Goal: Navigation & Orientation: Find specific page/section

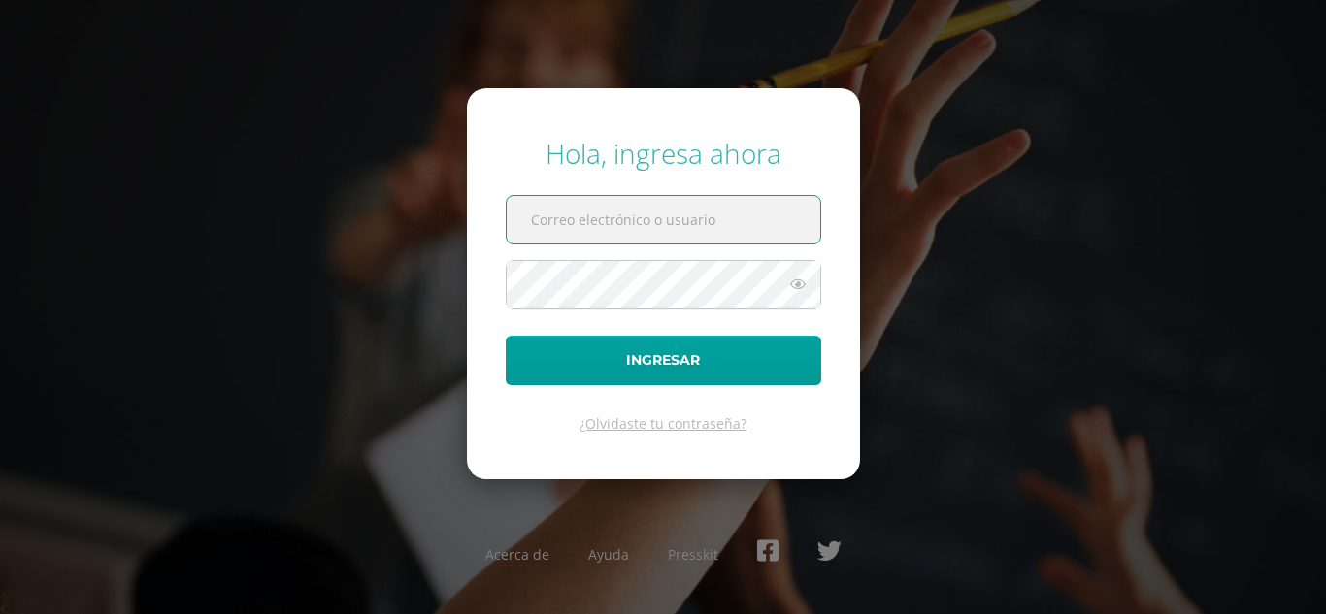
type input "oscar_paz@donbosco.edu.gt"
click at [718, 333] on form "Hola, ingresa ahora oscar_paz@donbosco.edu.gt Ingresar ¿Olvidaste tu contraseña?" at bounding box center [663, 283] width 393 height 390
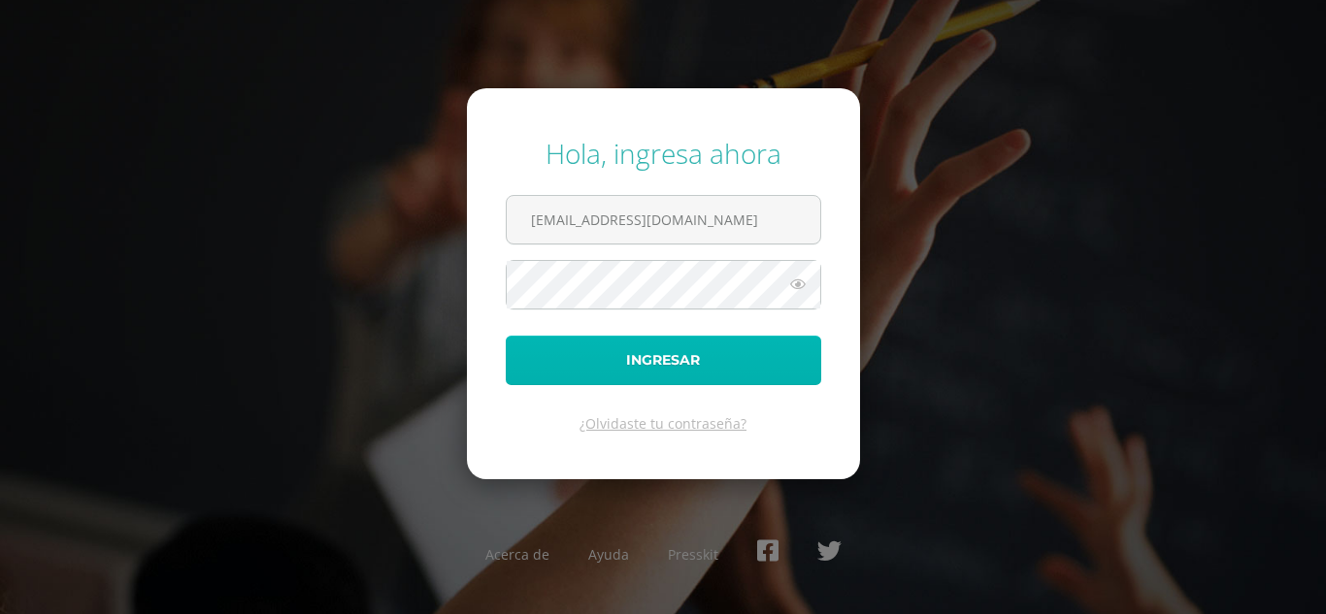
click at [716, 347] on button "Ingresar" at bounding box center [663, 361] width 315 height 50
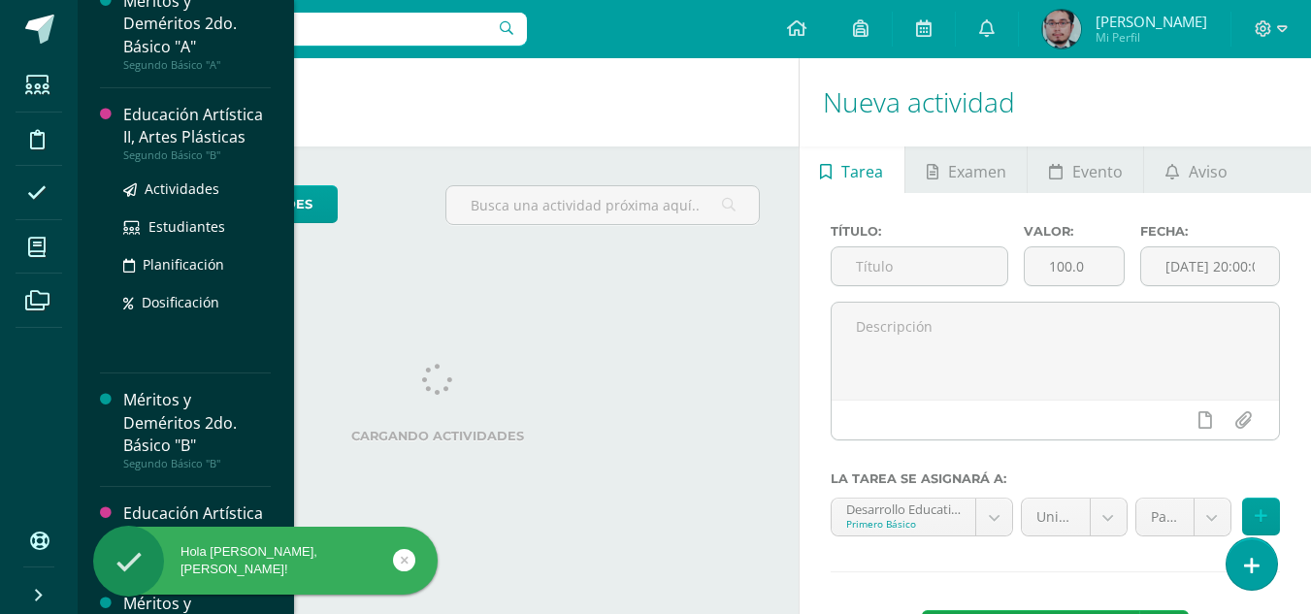
scroll to position [1050, 0]
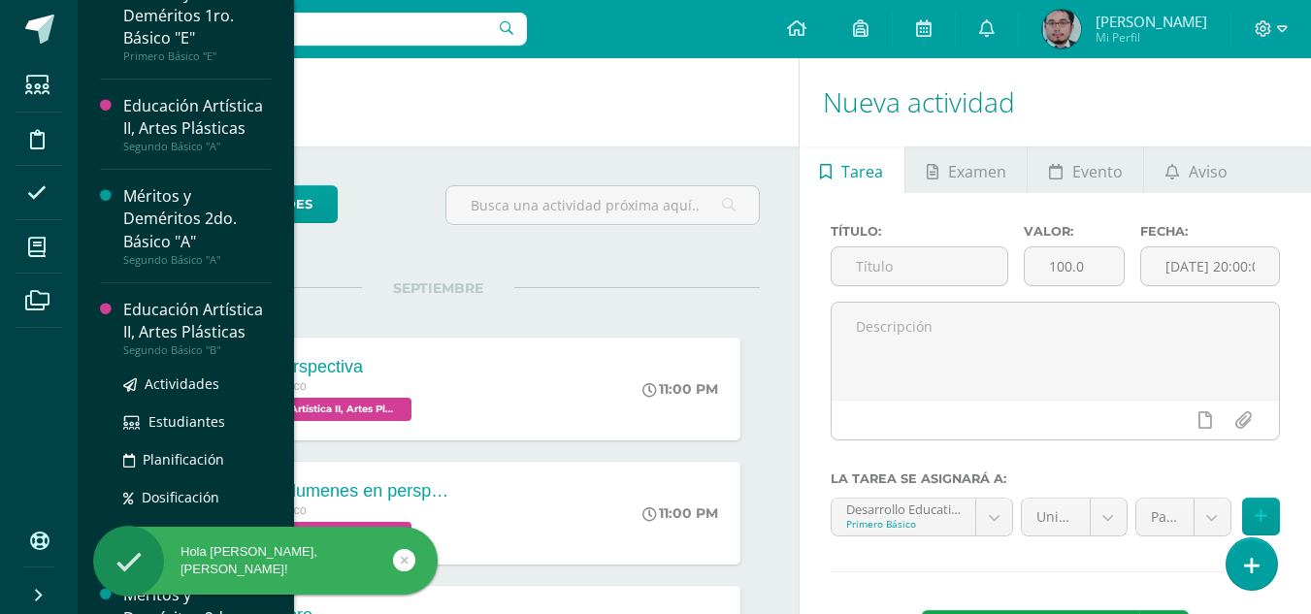
click at [214, 324] on div "Educación Artística II, Artes Plásticas" at bounding box center [197, 321] width 148 height 45
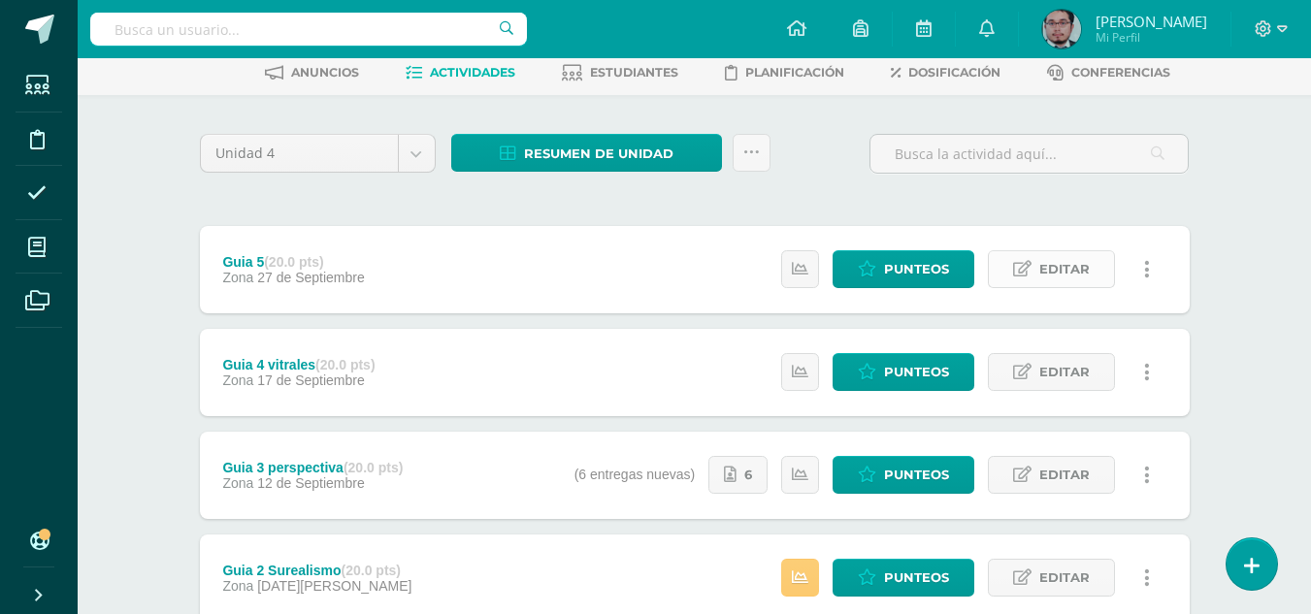
scroll to position [194, 0]
